Goal: Use online tool/utility

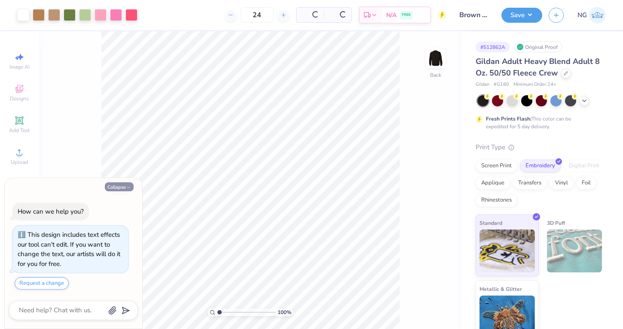
click at [131, 189] on button "Collapse" at bounding box center [119, 187] width 29 height 9
type textarea "x"
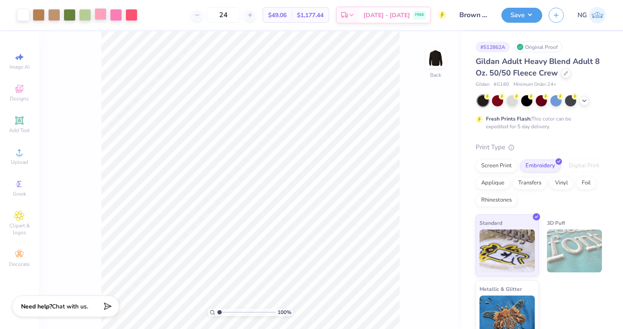
click at [103, 18] on div at bounding box center [101, 14] width 12 height 12
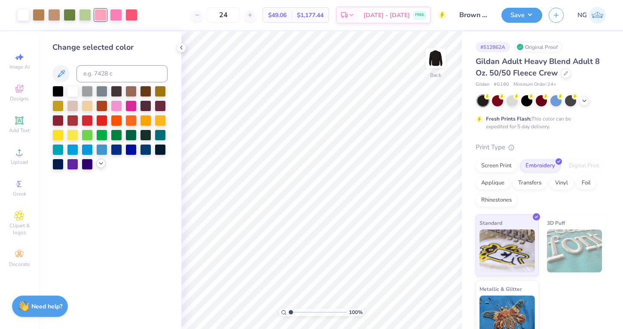
click at [98, 164] on icon at bounding box center [101, 163] width 7 height 7
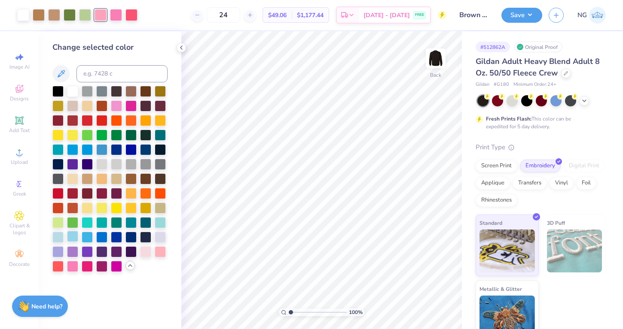
click at [71, 235] on div at bounding box center [72, 236] width 11 height 11
click at [118, 20] on div at bounding box center [116, 14] width 12 height 12
click at [97, 236] on div at bounding box center [101, 236] width 11 height 11
click at [62, 235] on div at bounding box center [57, 236] width 11 height 11
click at [67, 235] on div at bounding box center [72, 236] width 11 height 11
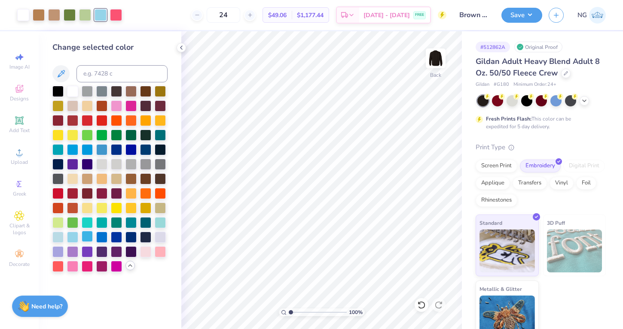
click at [85, 235] on div at bounding box center [87, 236] width 11 height 11
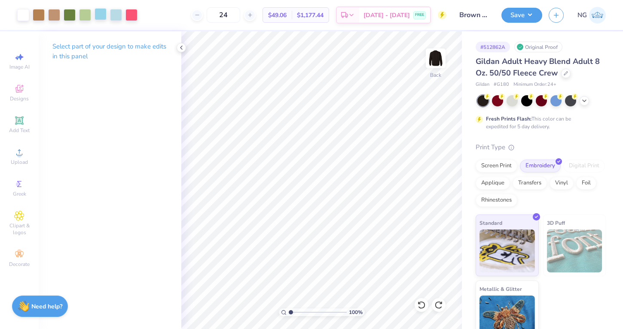
click at [104, 15] on div at bounding box center [101, 14] width 12 height 12
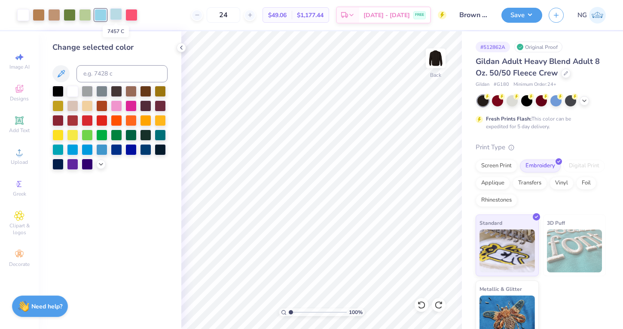
click at [116, 14] on div at bounding box center [116, 14] width 12 height 12
click at [129, 13] on div at bounding box center [131, 14] width 12 height 12
click at [90, 147] on div at bounding box center [87, 148] width 11 height 11
click at [99, 163] on icon at bounding box center [101, 163] width 7 height 7
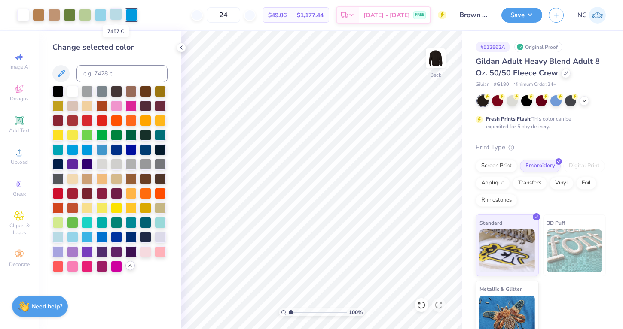
click at [112, 14] on div at bounding box center [116, 14] width 12 height 12
click at [103, 238] on div at bounding box center [101, 236] width 11 height 11
click at [135, 14] on div at bounding box center [131, 14] width 12 height 12
click at [161, 224] on div at bounding box center [160, 221] width 11 height 11
click at [56, 236] on div at bounding box center [57, 236] width 11 height 11
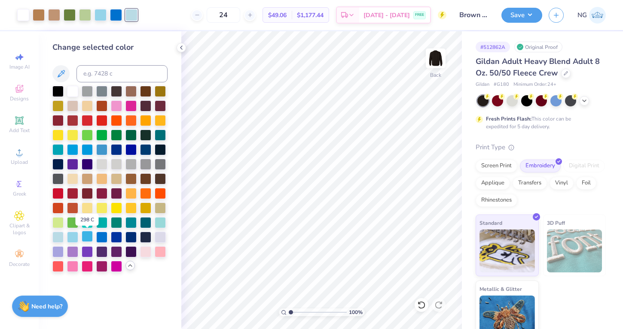
click at [89, 236] on div at bounding box center [87, 236] width 11 height 11
